Goal: Task Accomplishment & Management: Manage account settings

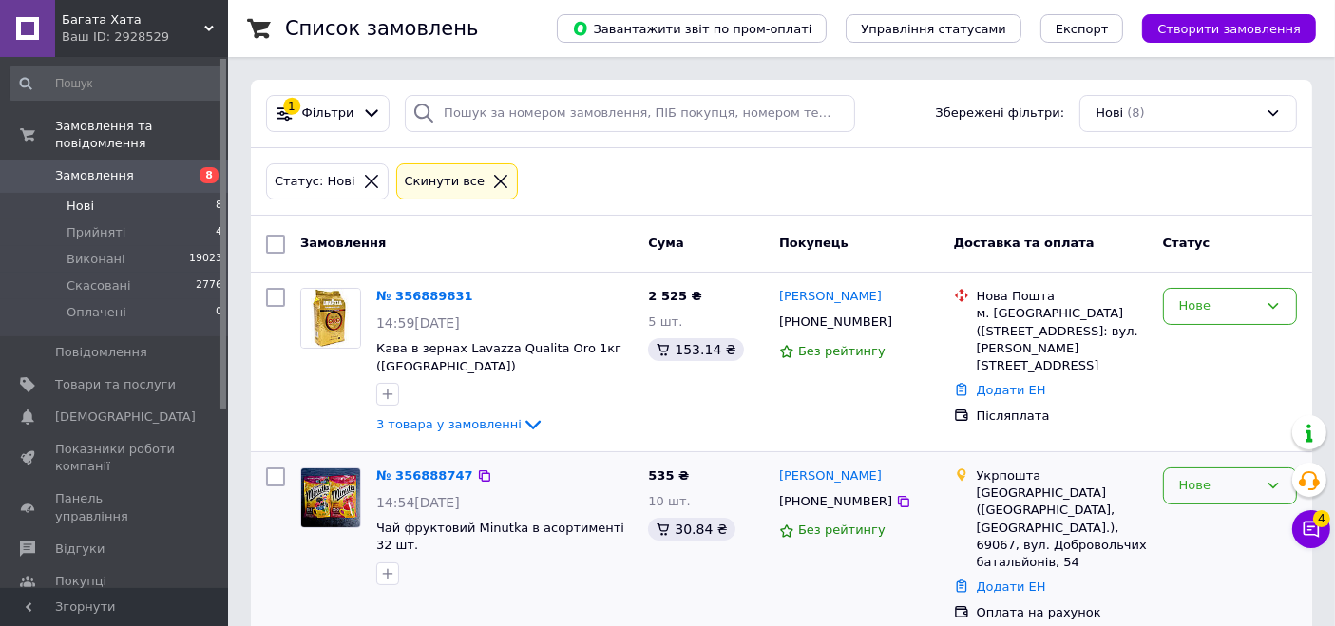
click at [1179, 479] on div "Нове" at bounding box center [1218, 486] width 79 height 20
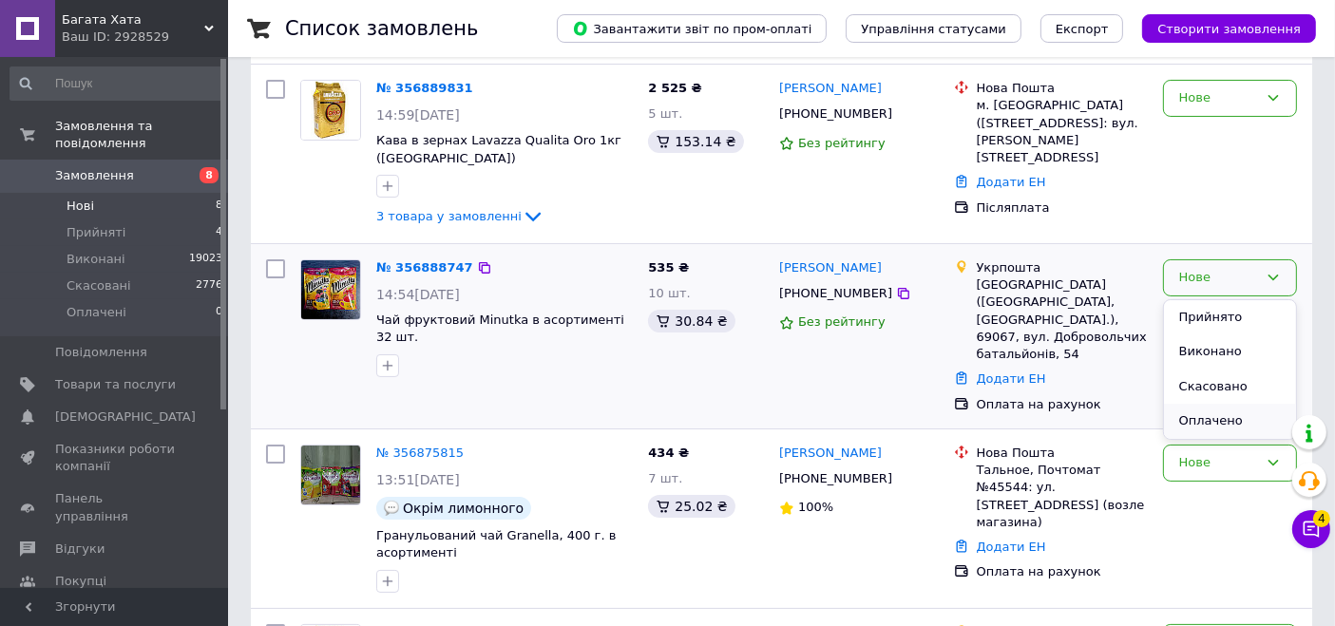
scroll to position [211, 0]
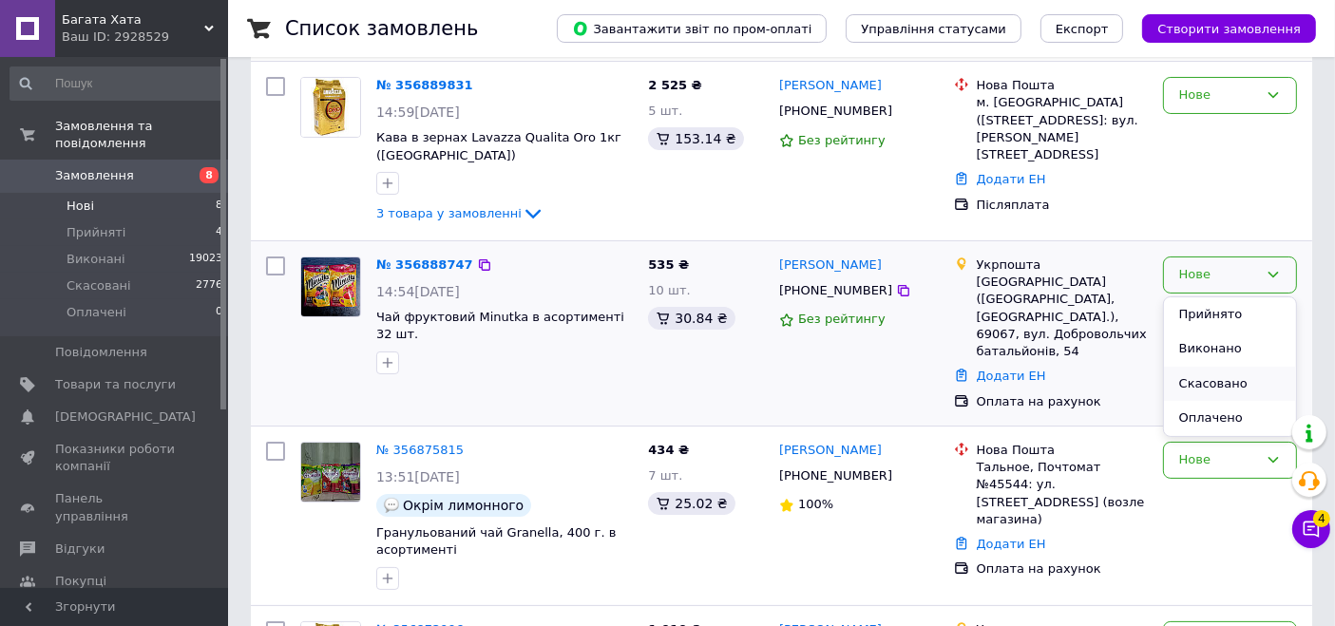
click at [1204, 381] on li "Скасовано" at bounding box center [1230, 384] width 132 height 35
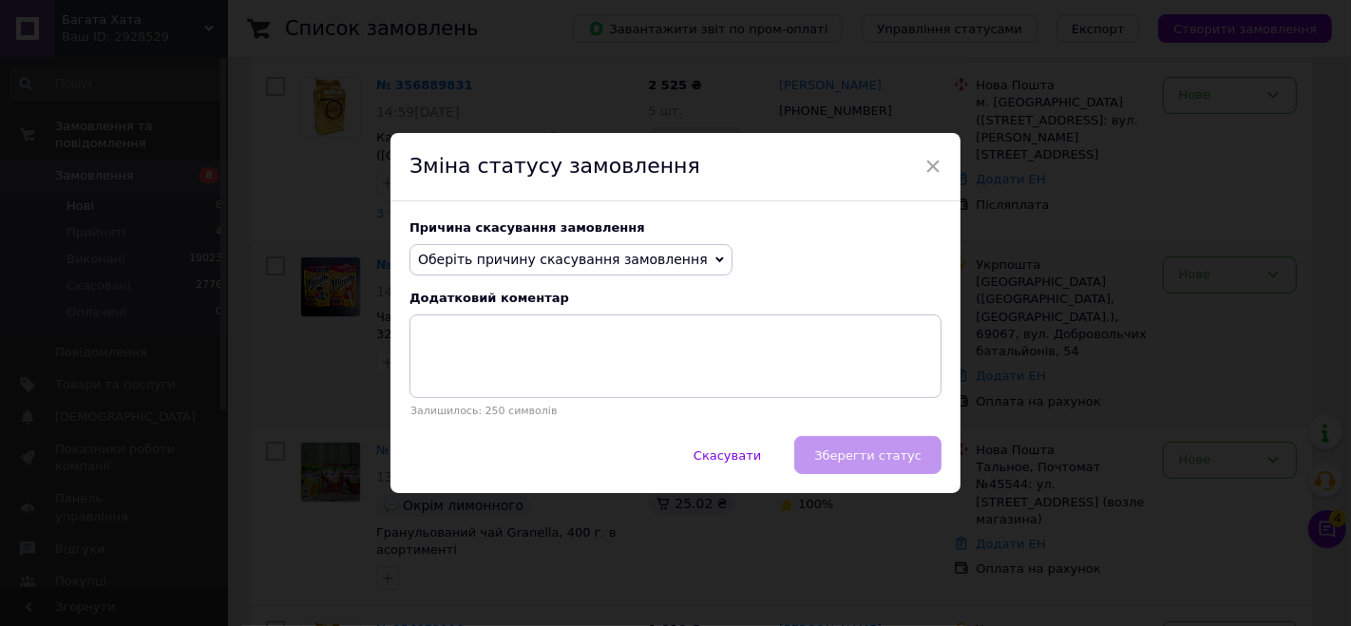
click at [629, 260] on span "Оберіть причину скасування замовлення" at bounding box center [563, 259] width 290 height 15
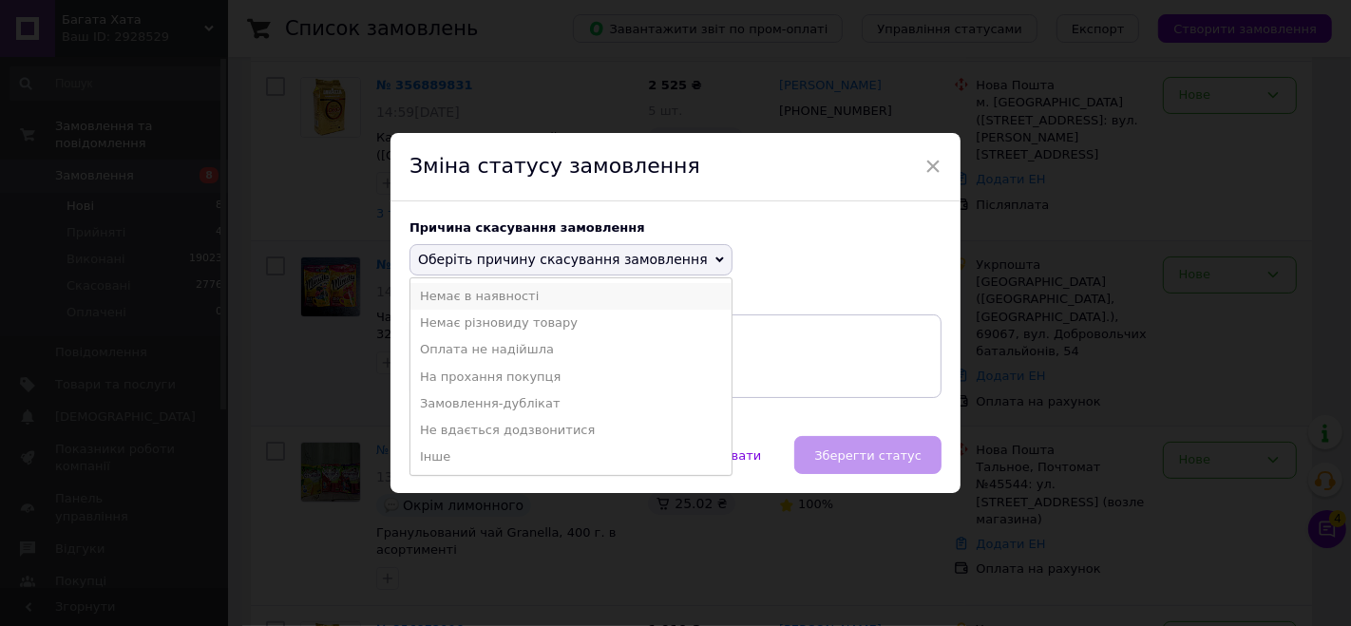
click at [608, 305] on li "Немає в наявності" at bounding box center [570, 296] width 321 height 27
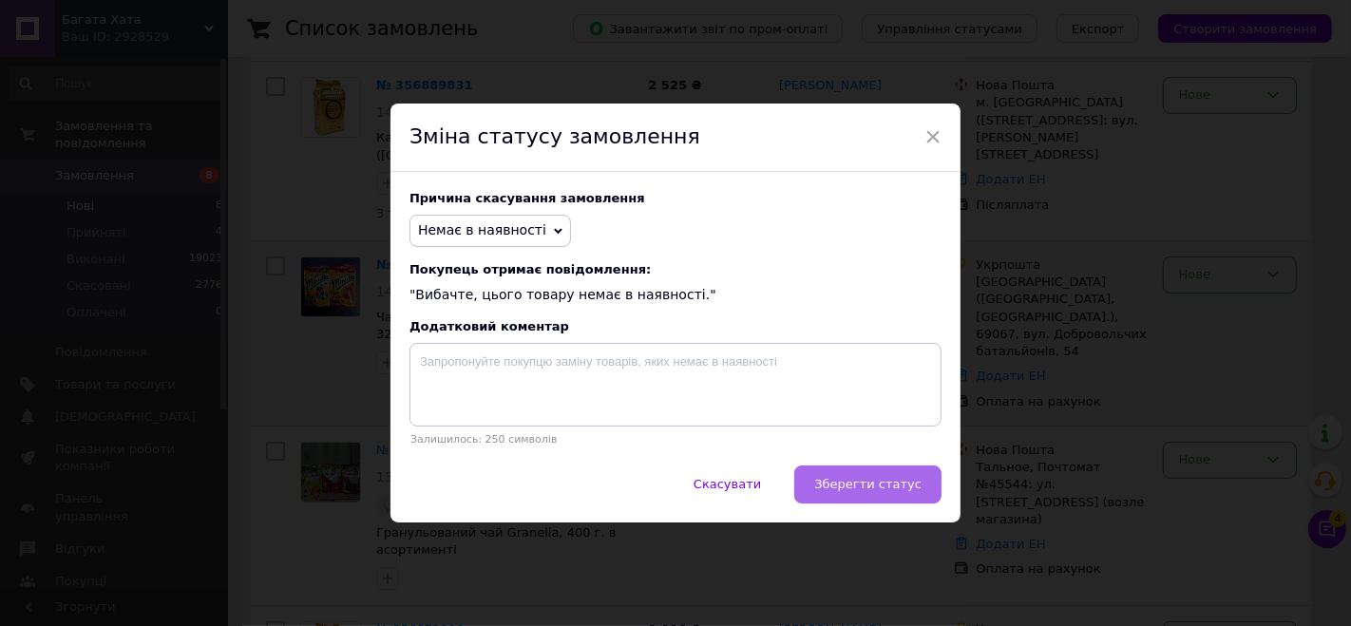
click at [871, 482] on span "Зберегти статус" at bounding box center [867, 484] width 107 height 14
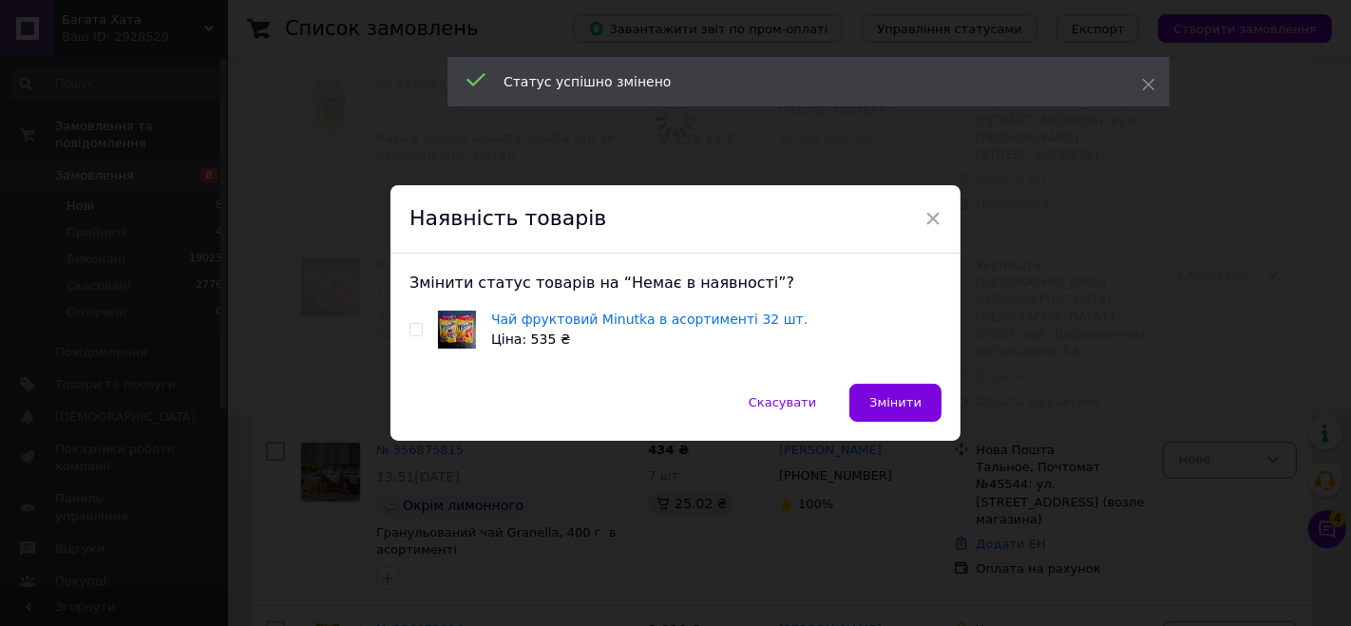
click at [410, 333] on input "checkbox" at bounding box center [415, 330] width 12 height 12
checkbox input "true"
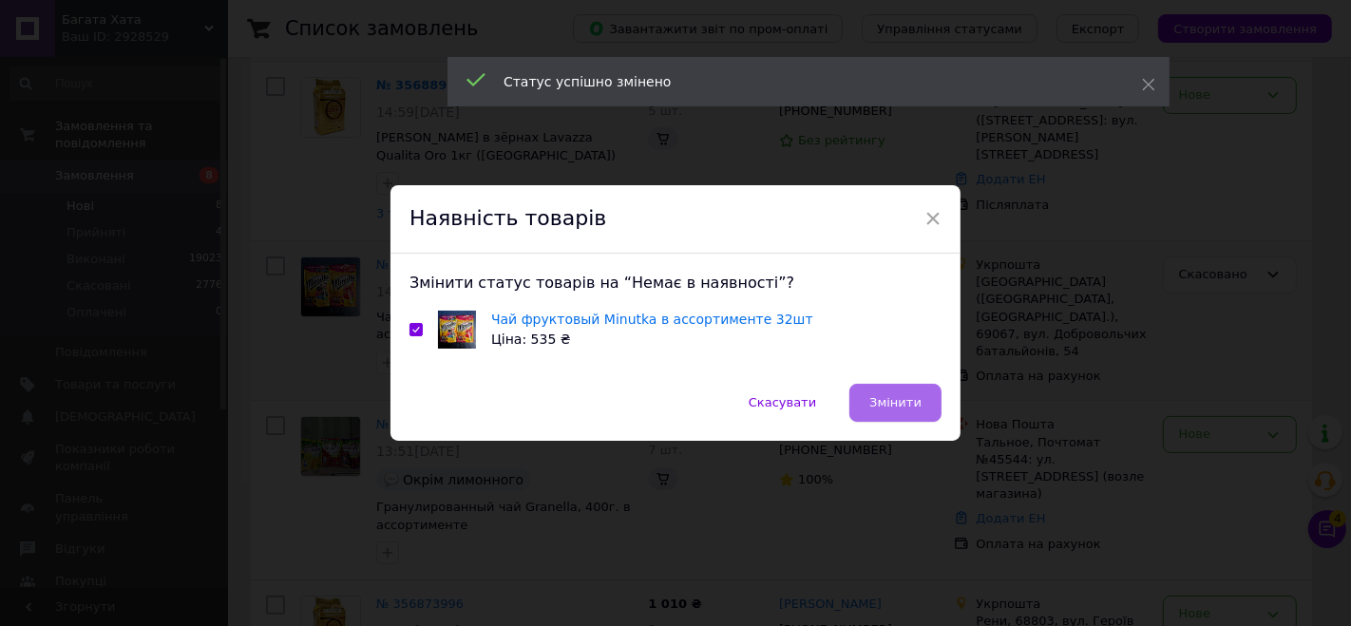
click at [896, 409] on span "Змінити" at bounding box center [895, 402] width 52 height 14
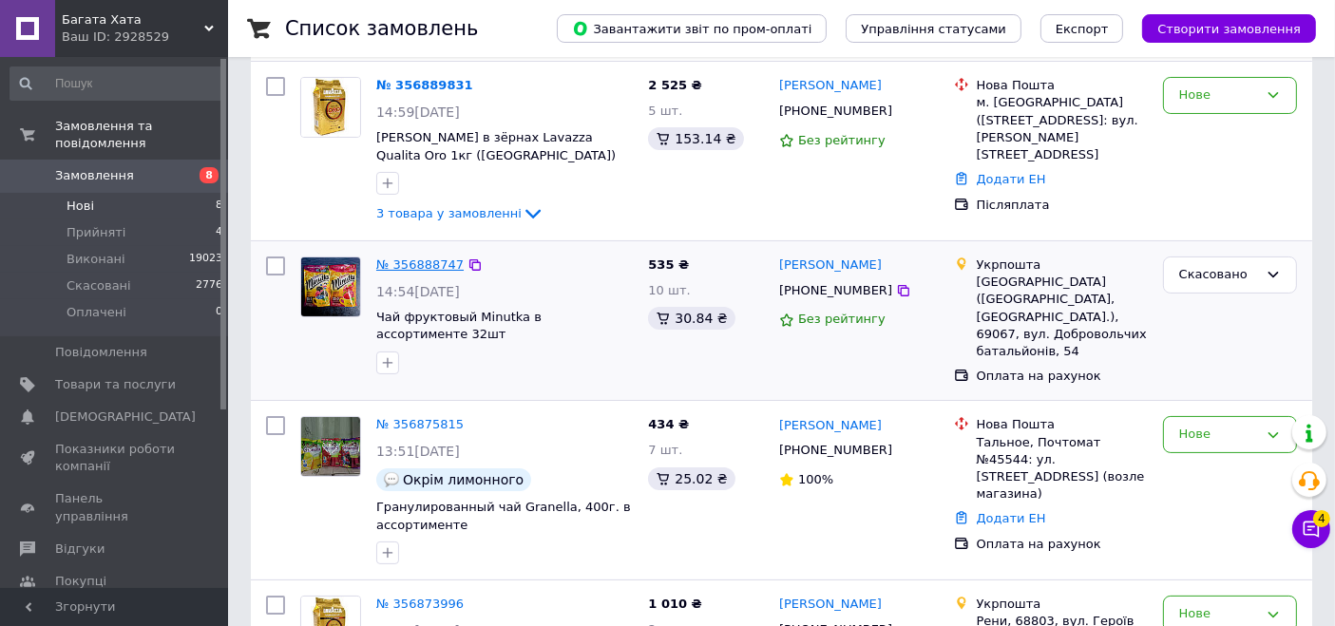
click at [395, 266] on link "№ 356888747" at bounding box center [419, 264] width 87 height 14
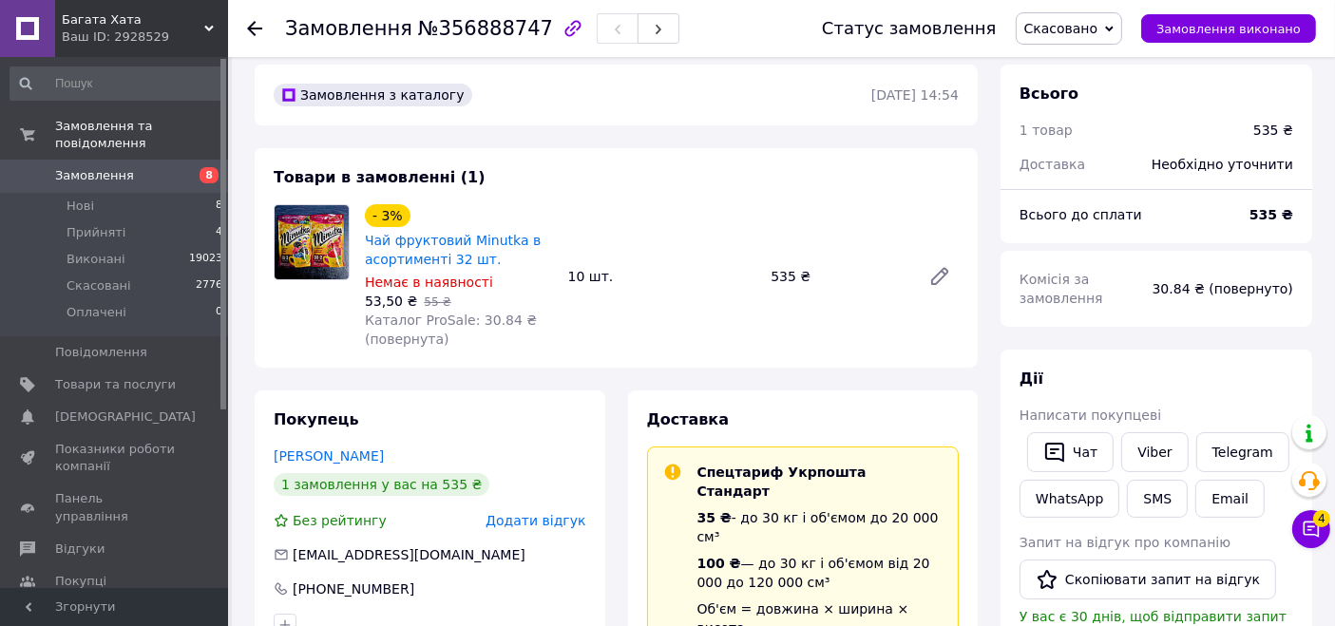
scroll to position [105, 0]
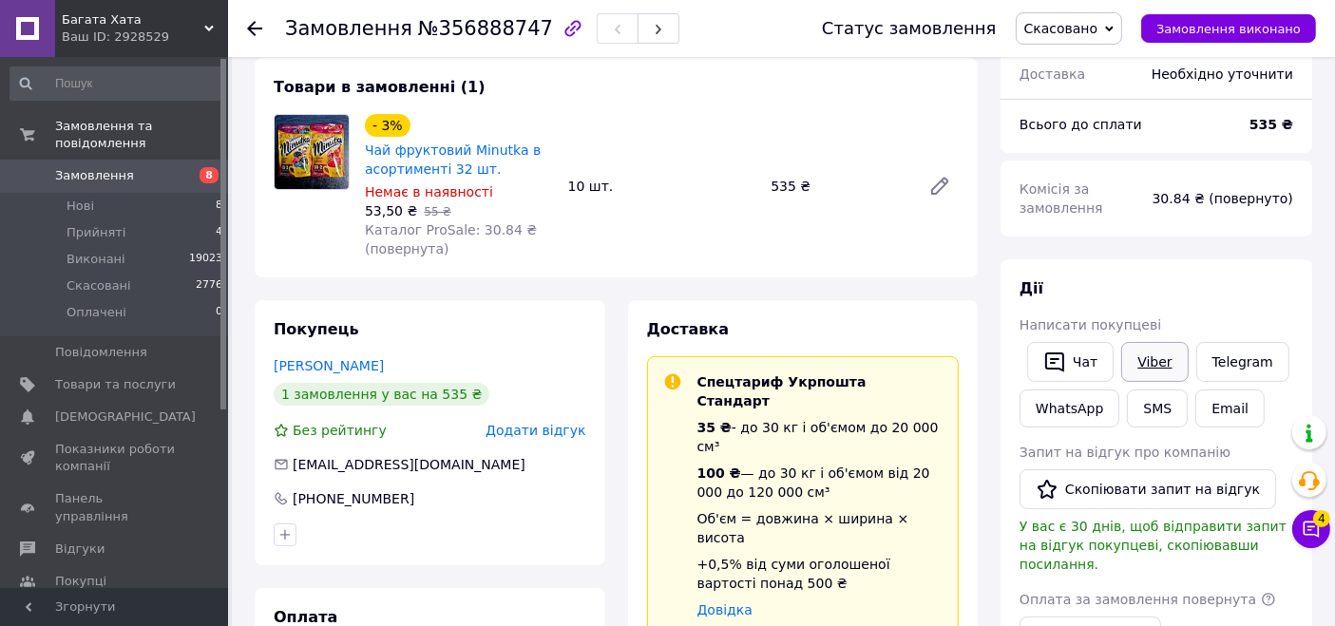
click at [1147, 370] on link "Viber" at bounding box center [1154, 362] width 66 height 40
click at [1099, 365] on button "Чат" at bounding box center [1070, 362] width 86 height 40
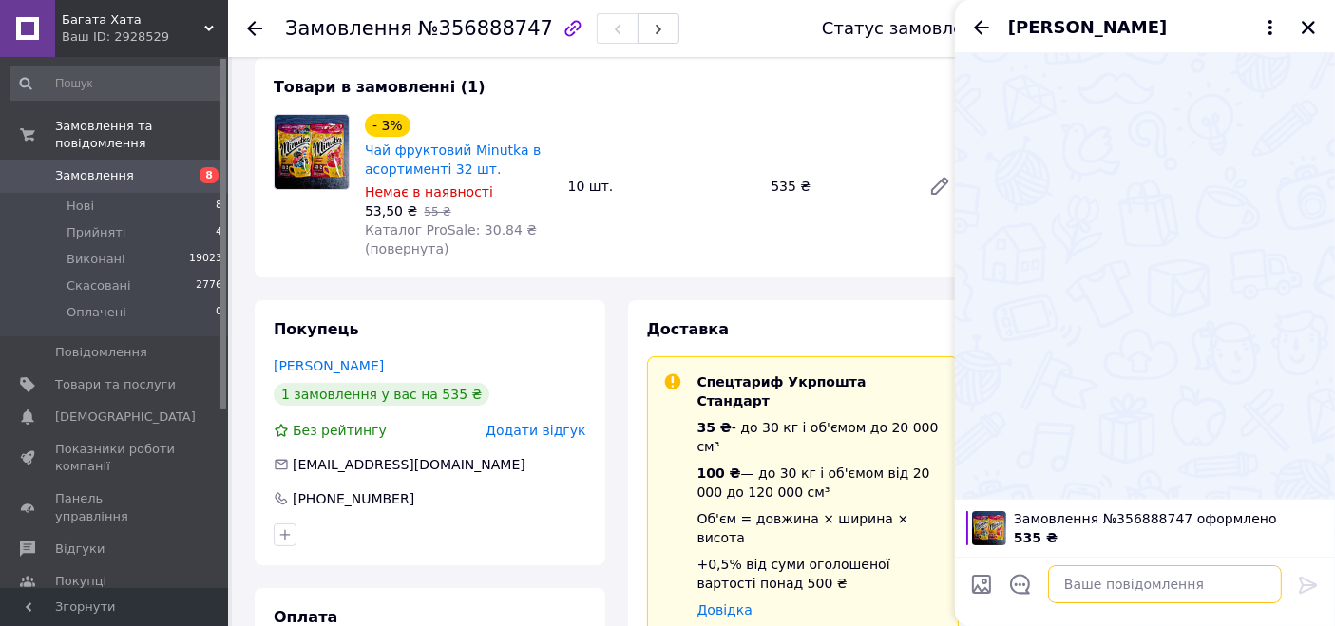
click at [1100, 585] on textarea at bounding box center [1165, 584] width 234 height 38
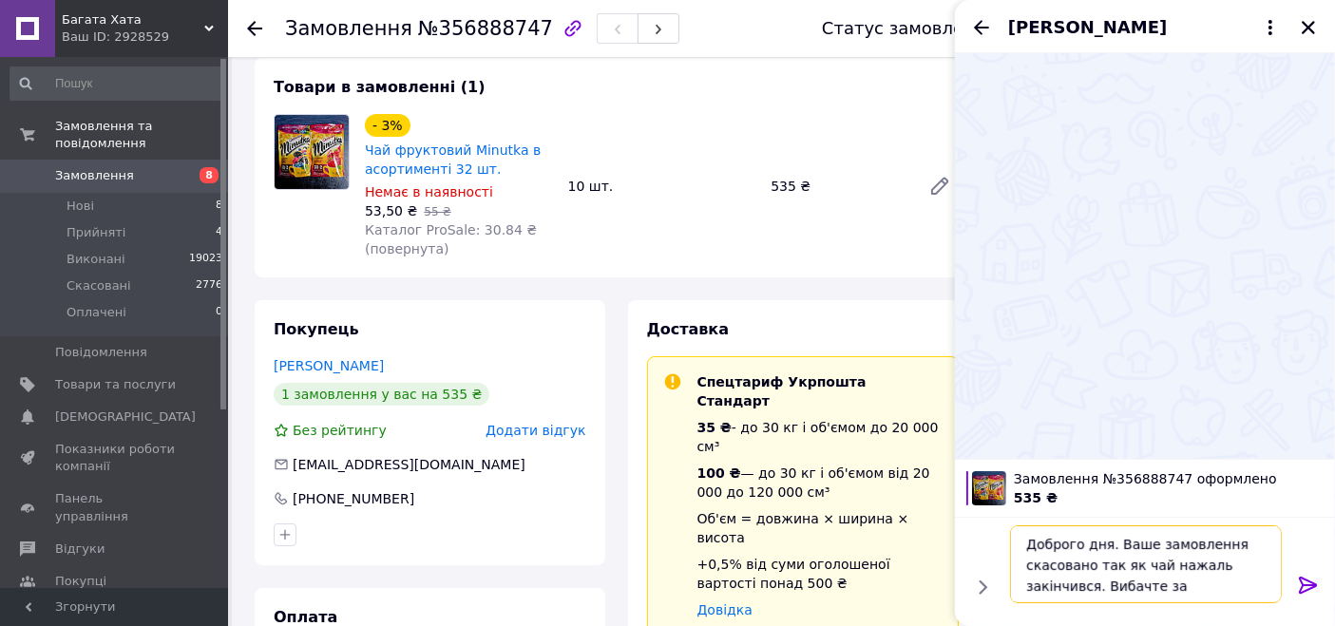
type textarea "Доброго дня. Ваше замовлення скасовано так як чай нажаль закінчився. Вибачте за…"
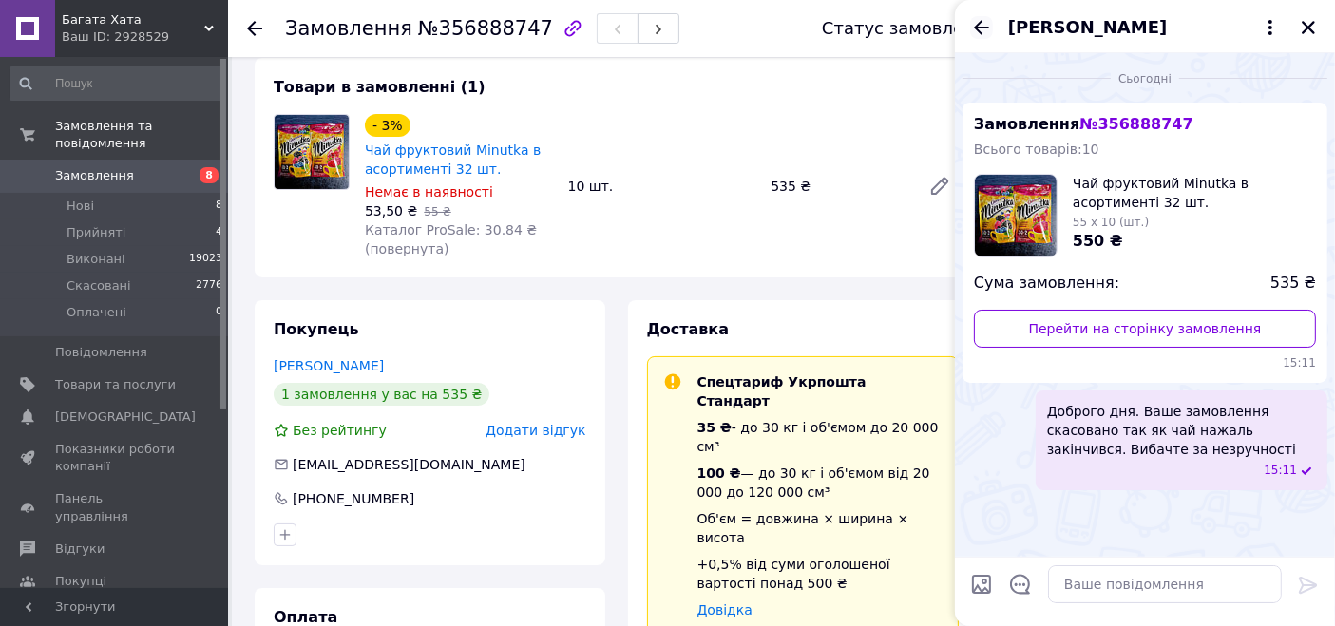
click at [986, 26] on icon "Назад" at bounding box center [981, 27] width 23 height 23
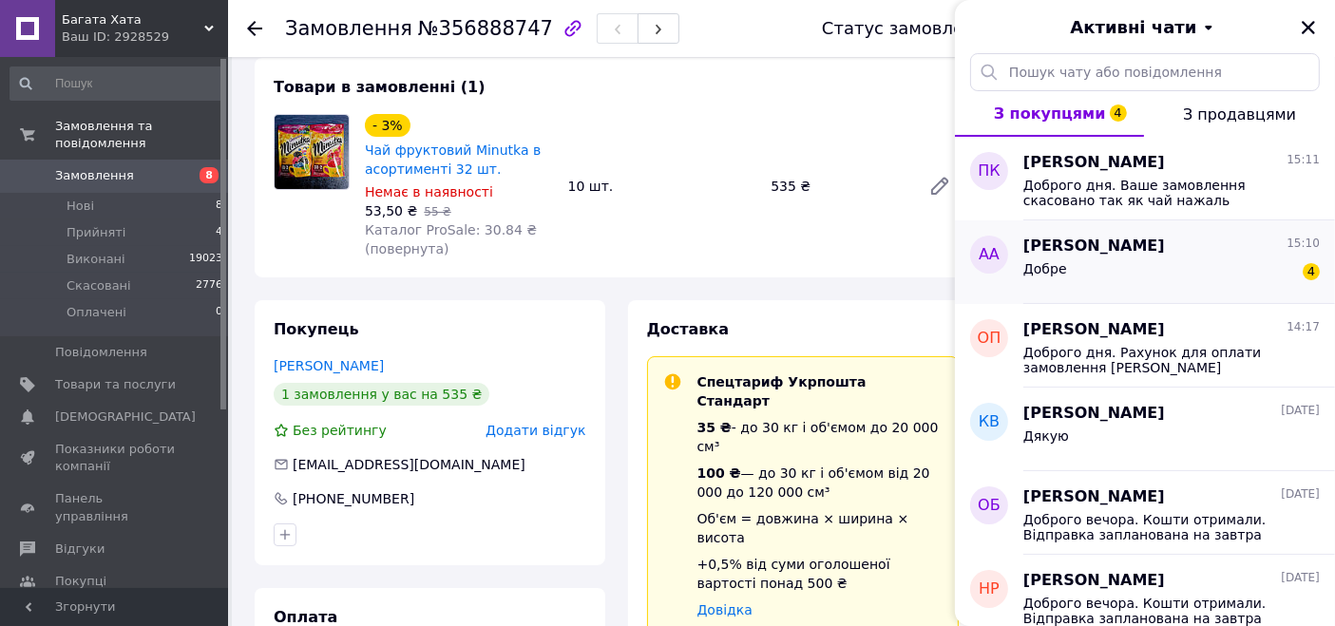
click at [1237, 282] on div "Добре 4" at bounding box center [1171, 272] width 296 height 30
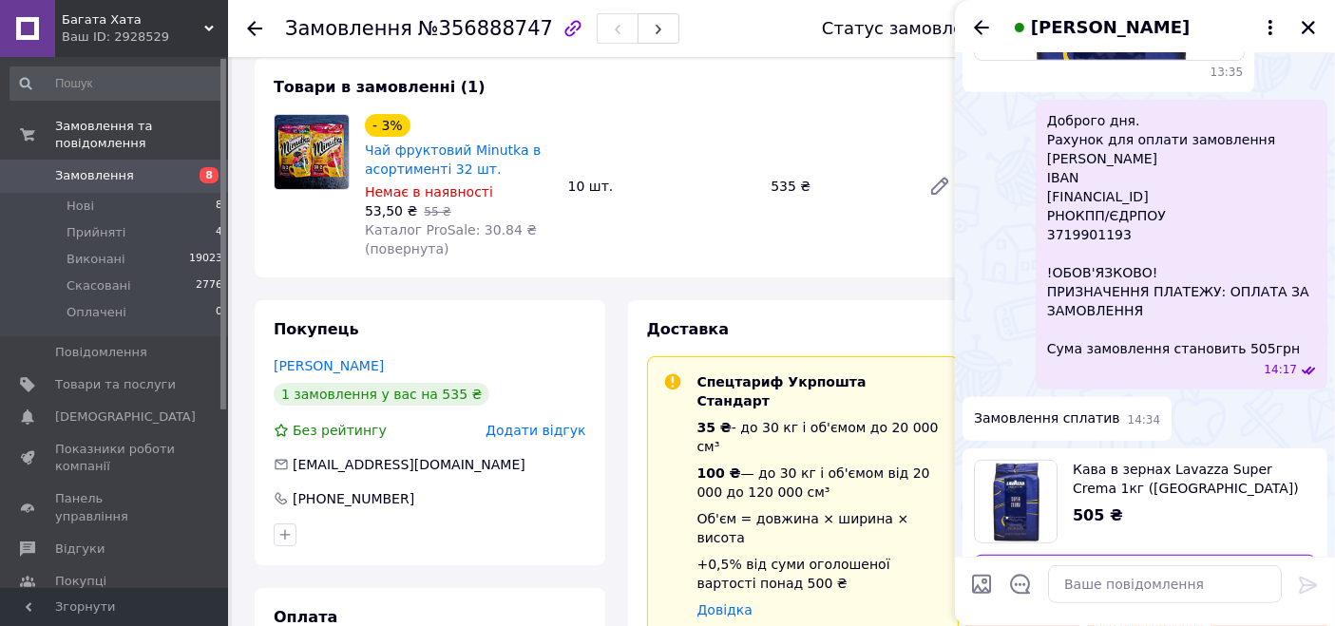
scroll to position [1320, 0]
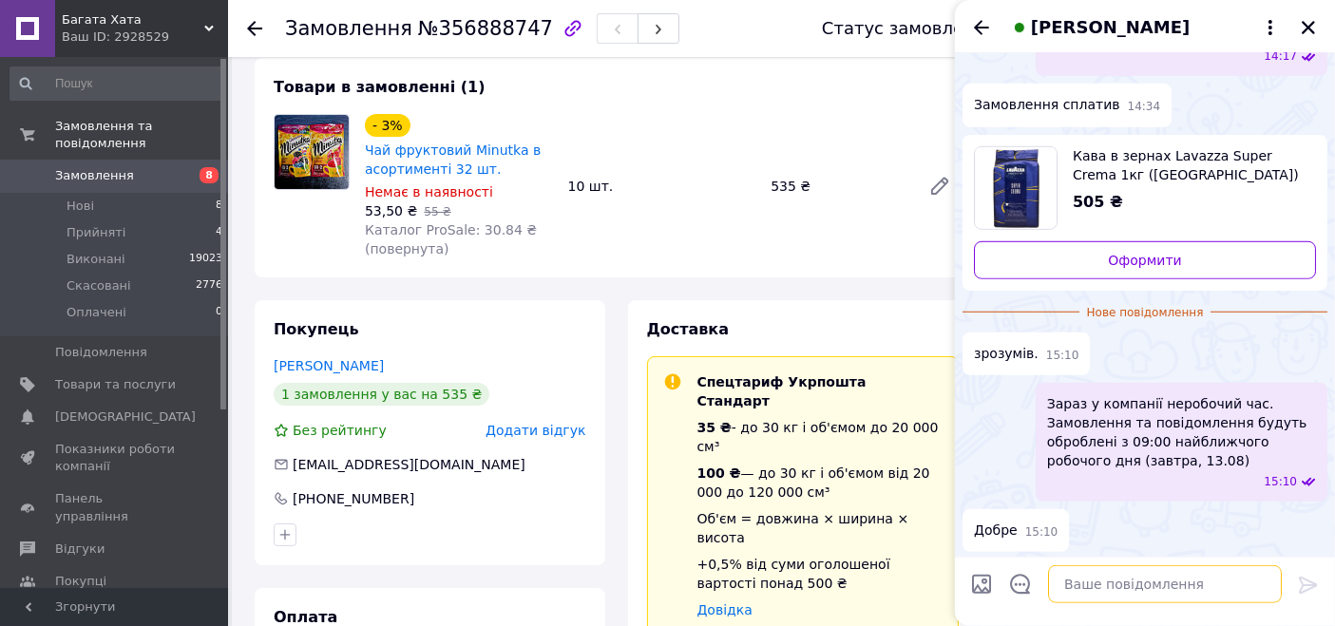
click at [1140, 588] on textarea at bounding box center [1165, 584] width 234 height 38
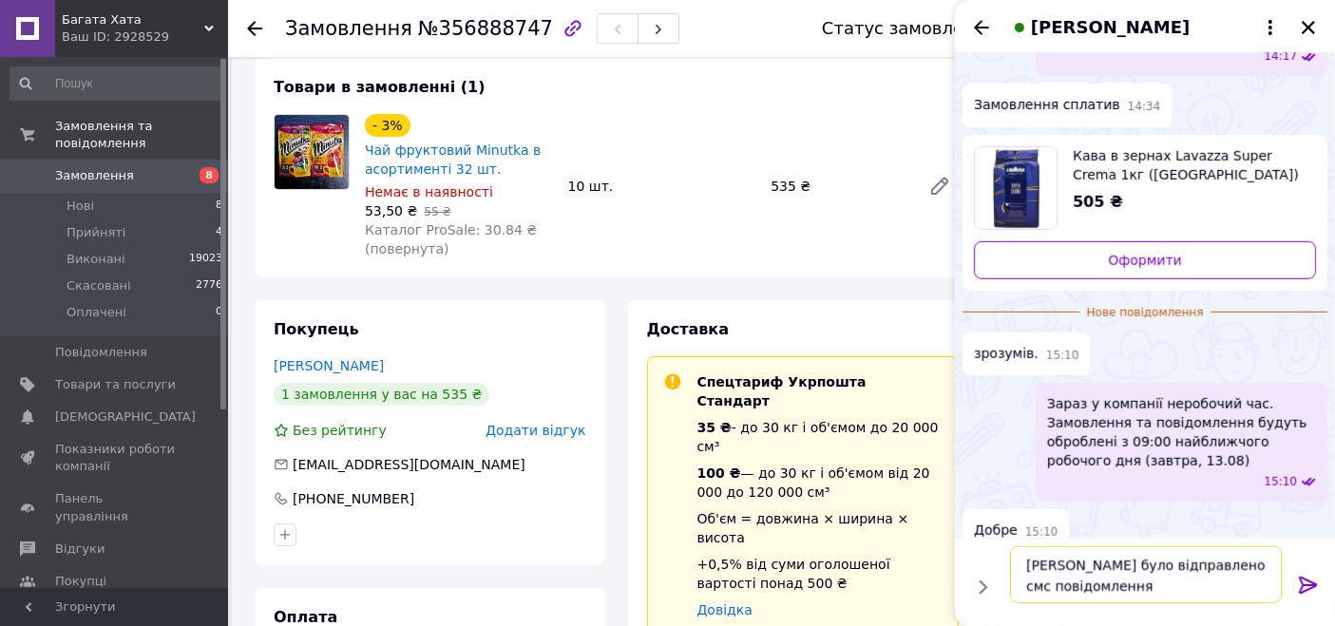
type textarea "[PERSON_NAME] було відправлено смс повідомленням"
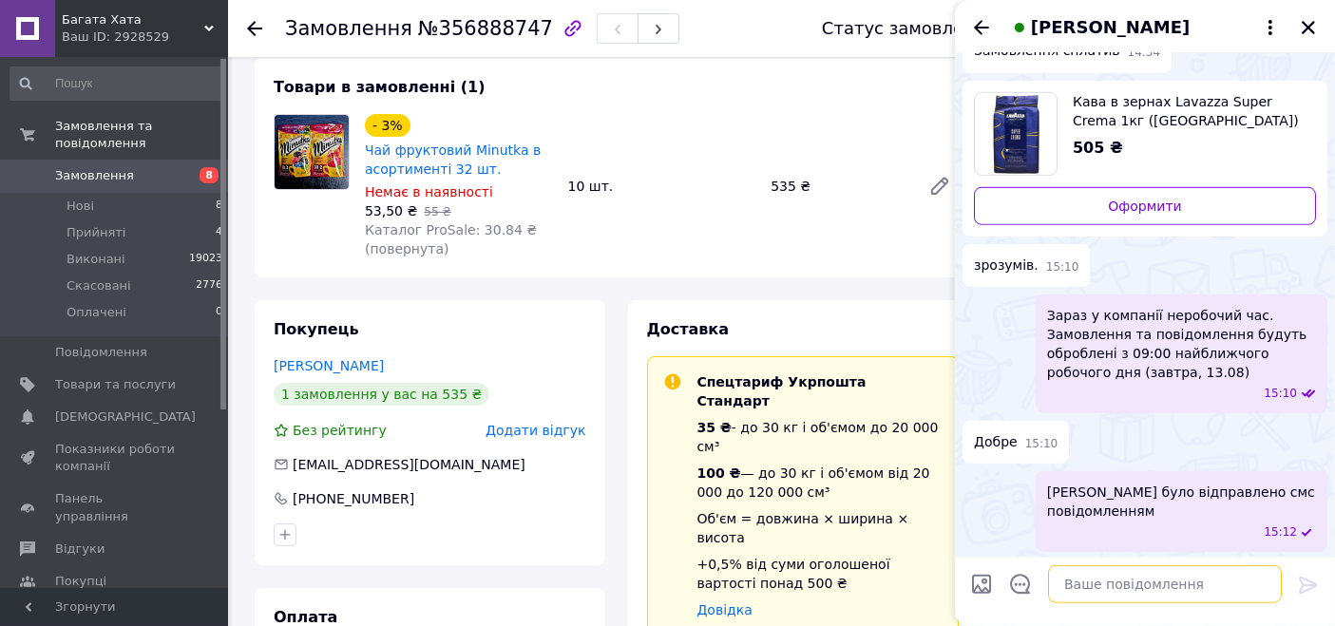
scroll to position [1375, 0]
click at [153, 193] on li "Нові 8" at bounding box center [117, 206] width 234 height 27
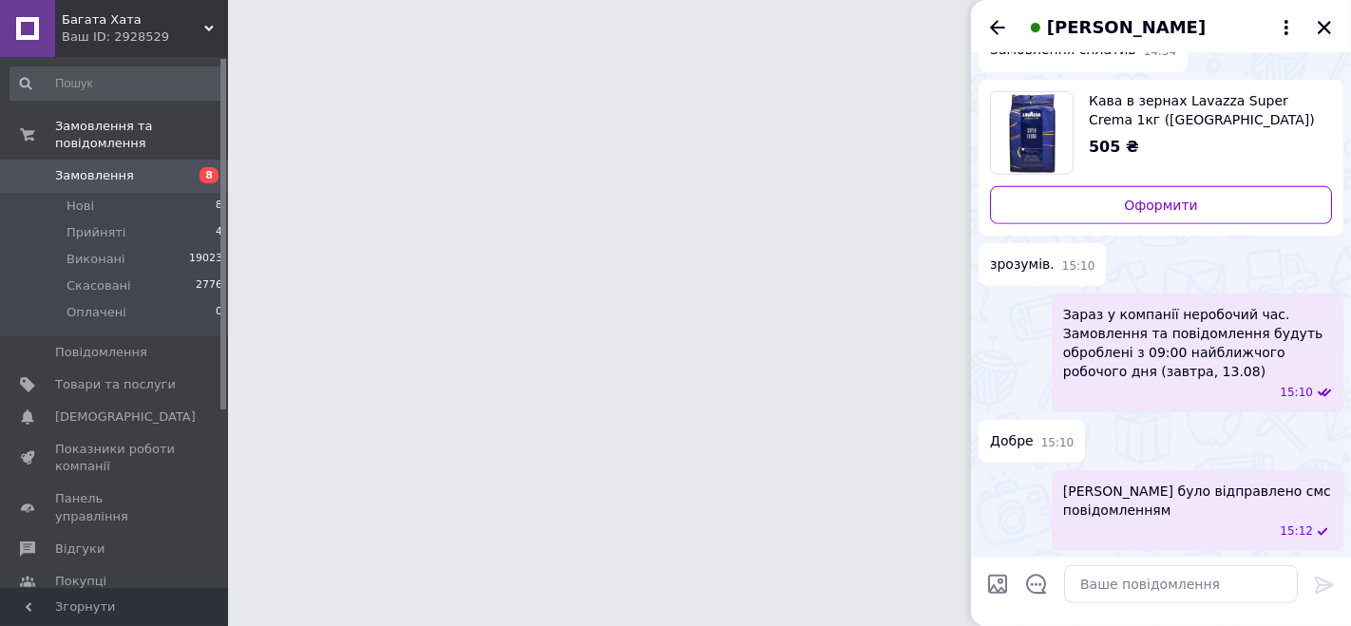
click at [1322, 20] on icon "Закрити" at bounding box center [1324, 27] width 17 height 17
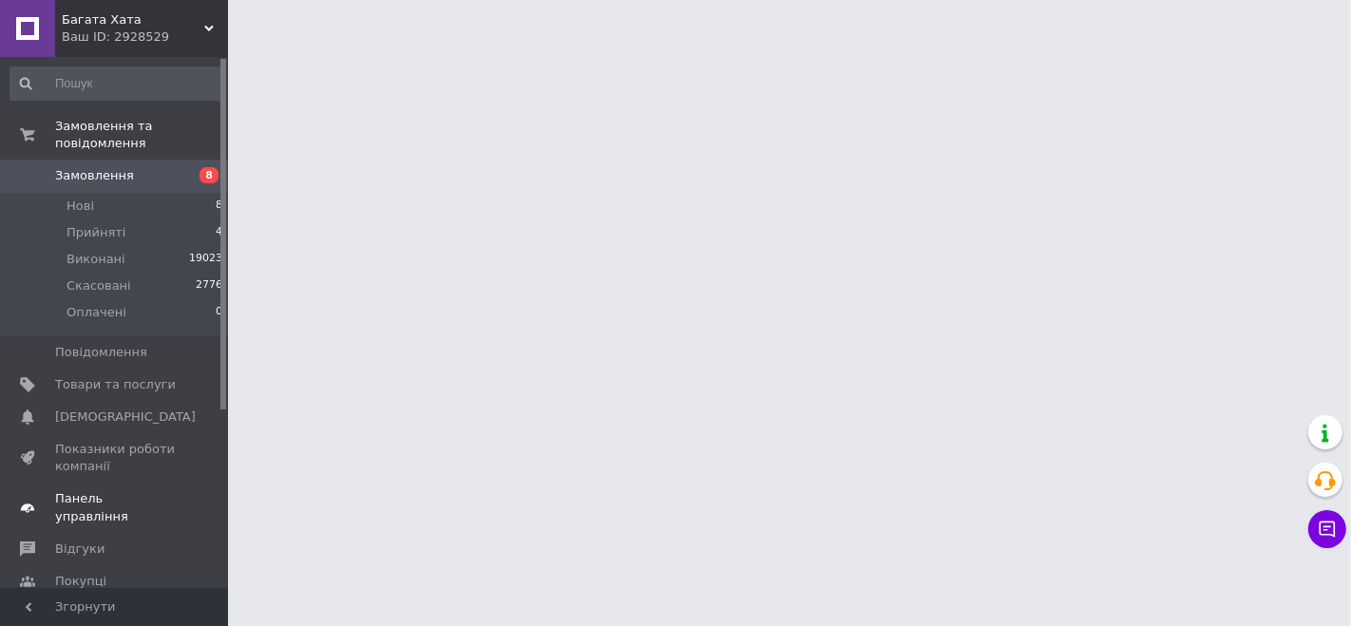
click at [130, 490] on span "Панель управління" at bounding box center [115, 507] width 121 height 34
